Goal: Task Accomplishment & Management: Manage account settings

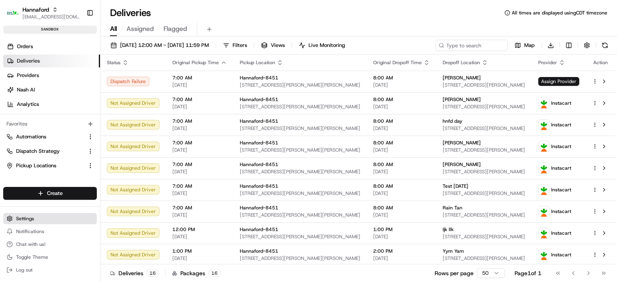
click at [31, 221] on span "Settings" at bounding box center [25, 219] width 18 height 6
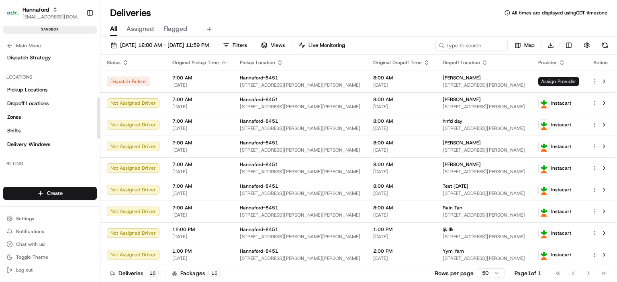
scroll to position [136, 0]
click at [21, 114] on span "Zones" at bounding box center [14, 116] width 14 height 7
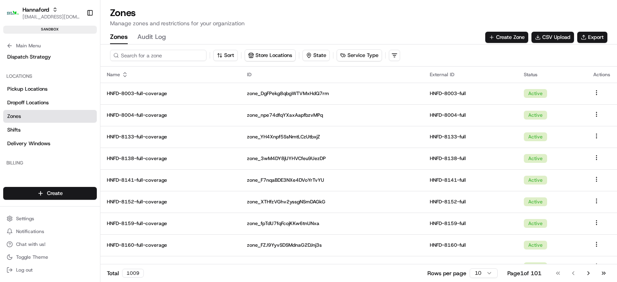
click at [153, 53] on input at bounding box center [158, 55] width 96 height 11
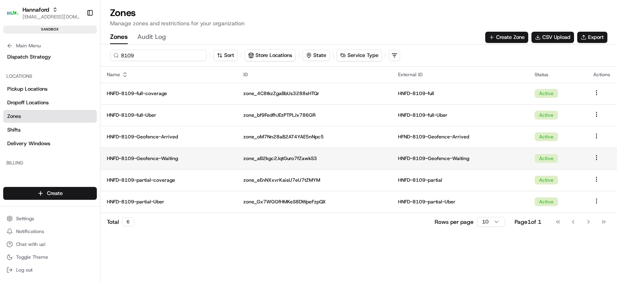
type input "8109"
click at [180, 158] on p "HNFD-8109-Geofence-Waiting" at bounding box center [169, 158] width 124 height 6
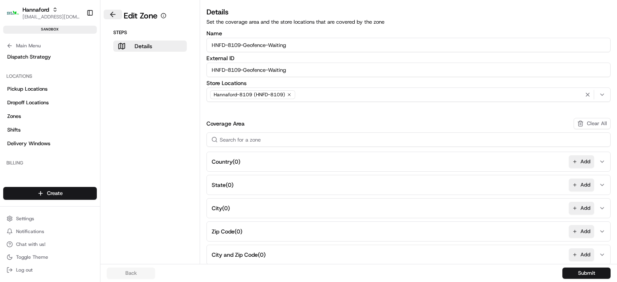
click at [112, 15] on button at bounding box center [113, 15] width 18 height 10
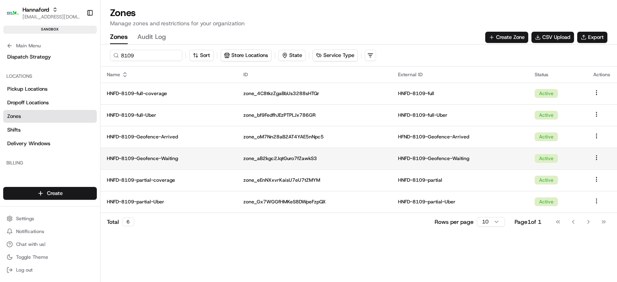
click at [596, 155] on html "Hannaford [EMAIL_ADDRESS][DOMAIN_NAME] Toggle Sidebar sandbox Orders Deliveries…" at bounding box center [308, 141] width 617 height 282
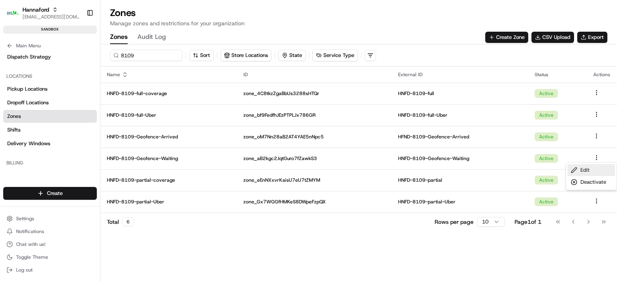
click at [590, 172] on div "Edit" at bounding box center [591, 170] width 47 height 12
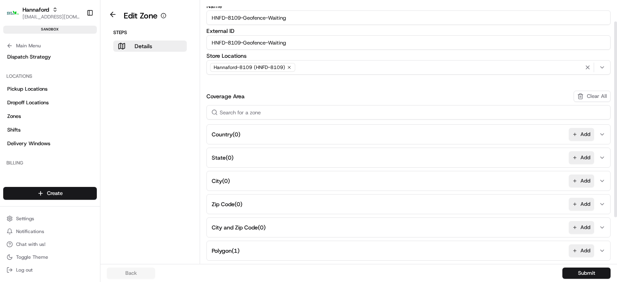
scroll to position [28, 0]
